Goal: Transaction & Acquisition: Obtain resource

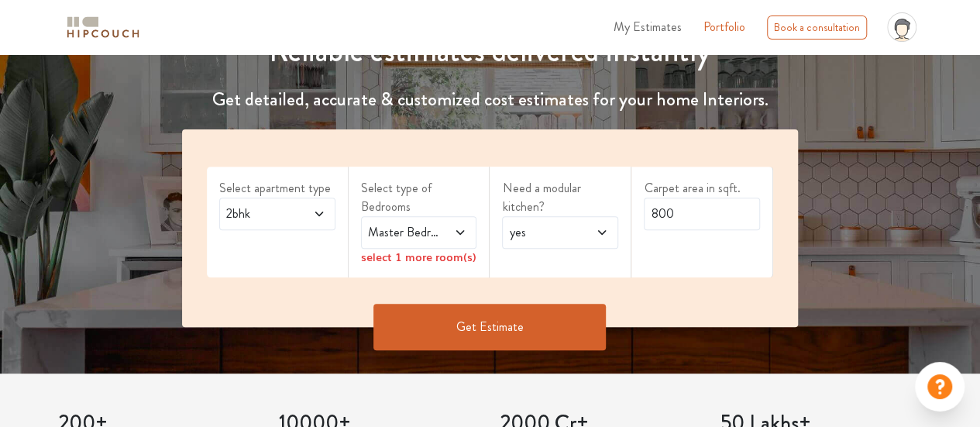
scroll to position [209, 0]
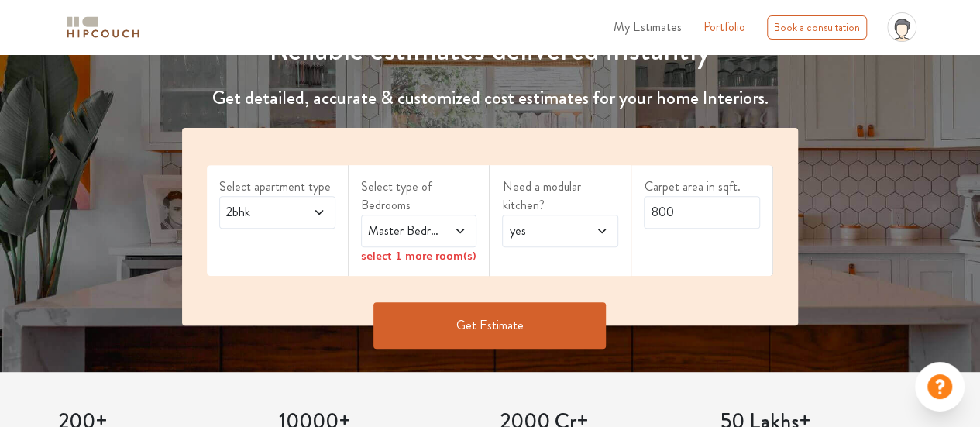
click at [461, 235] on icon at bounding box center [460, 231] width 12 height 12
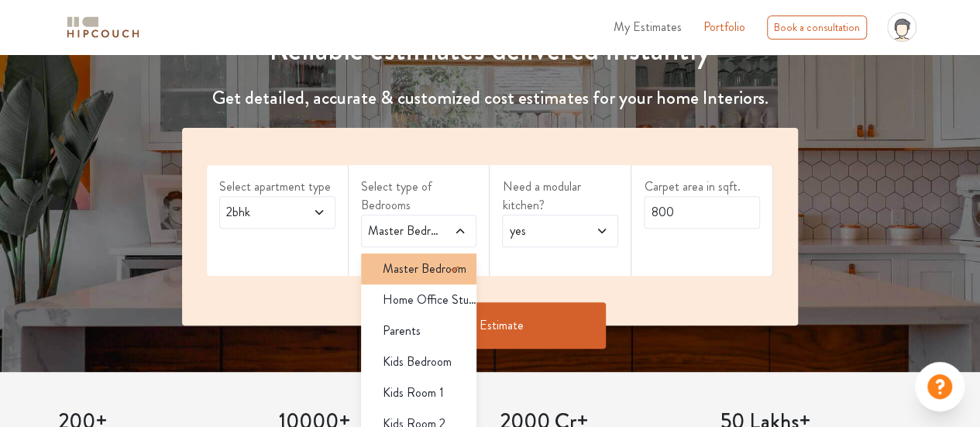
click at [430, 274] on span "Master Bedroom" at bounding box center [425, 268] width 84 height 19
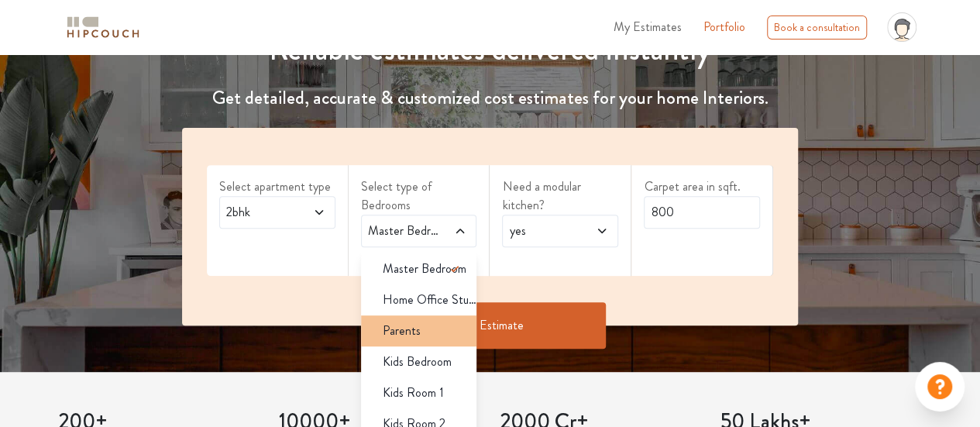
scroll to position [9, 0]
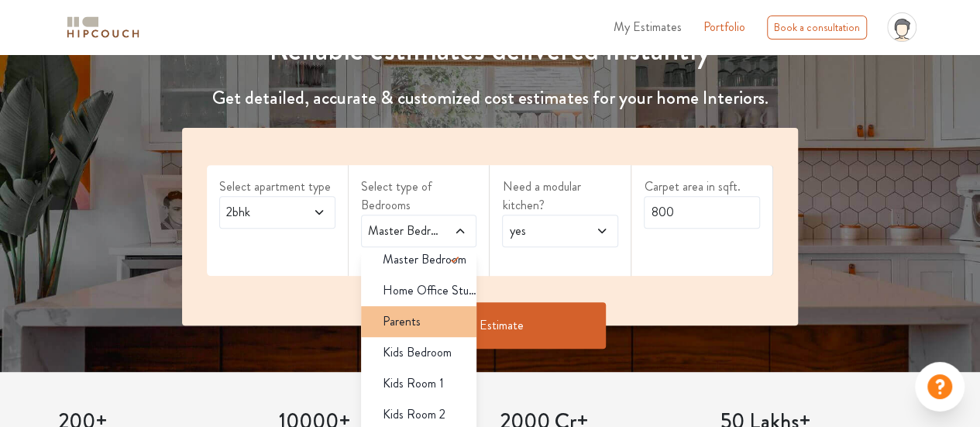
click at [438, 324] on div "Parents" at bounding box center [423, 321] width 107 height 19
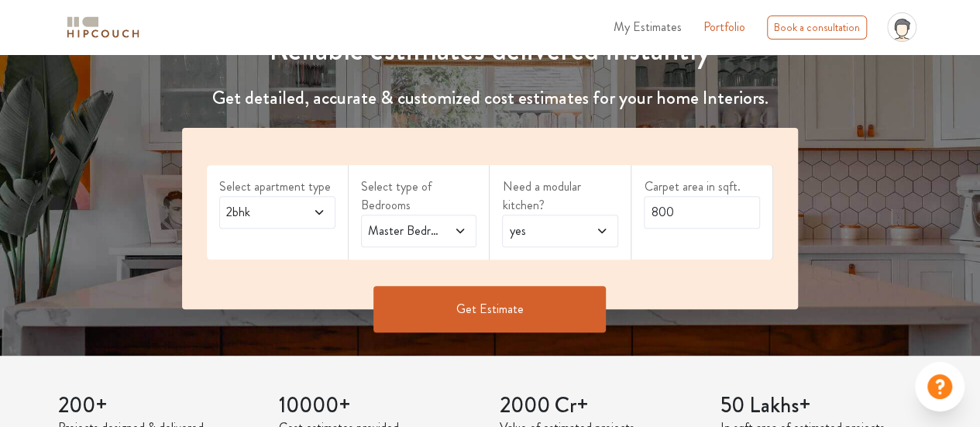
click at [426, 219] on div "Master Bedroom,Parents" at bounding box center [419, 231] width 116 height 33
click at [539, 256] on div "Need a modular kitchen? yes" at bounding box center [560, 212] width 142 height 94
click at [678, 216] on input "800" at bounding box center [702, 212] width 116 height 33
type input "8"
type input "730"
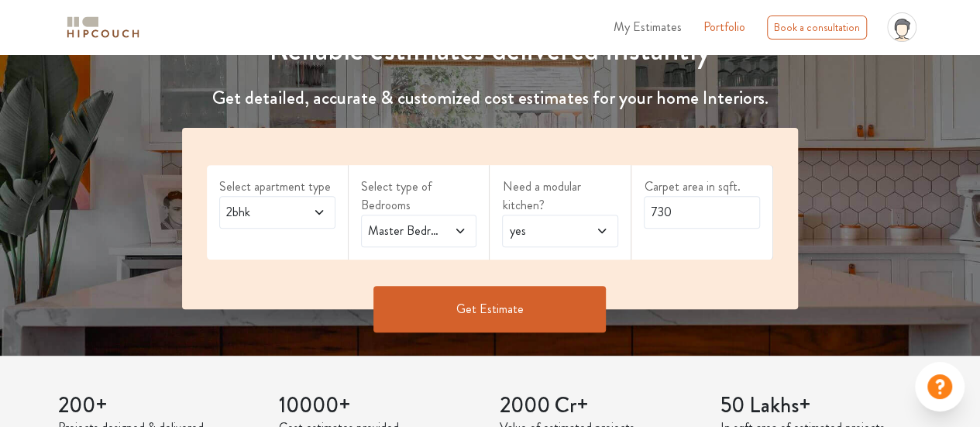
click at [507, 314] on button "Get Estimate" at bounding box center [489, 309] width 232 height 46
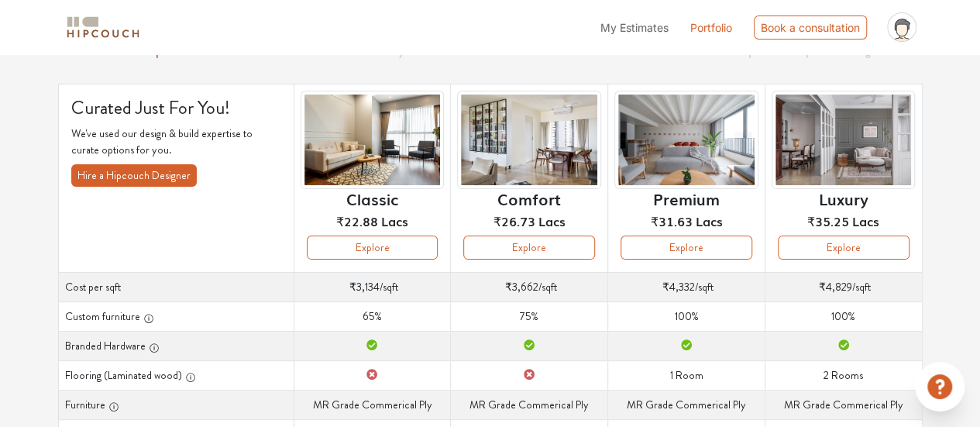
scroll to position [76, 0]
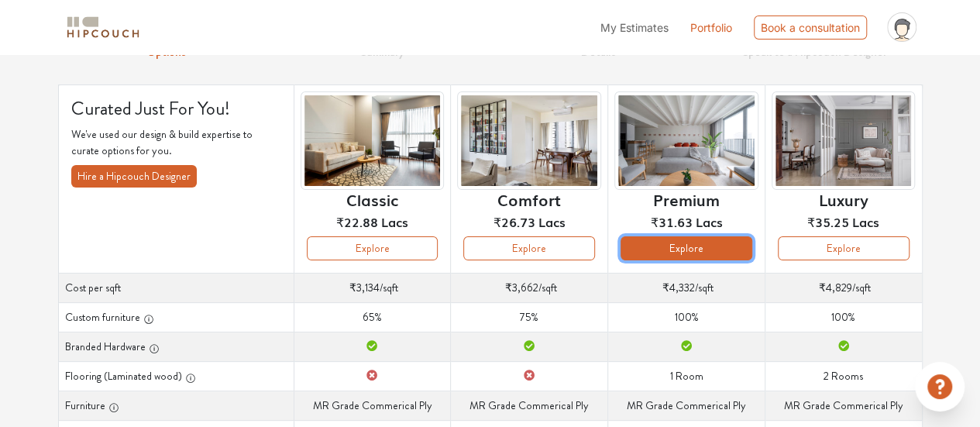
click at [709, 248] on button "Explore" at bounding box center [686, 248] width 132 height 24
